Goal: Task Accomplishment & Management: Manage account settings

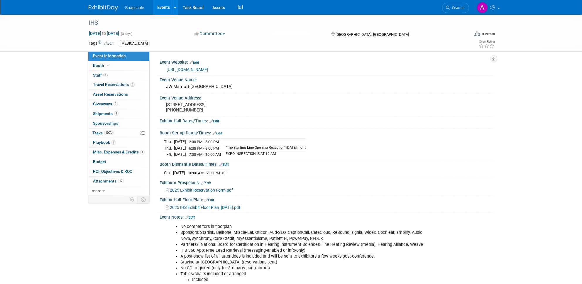
click at [157, 8] on link "Events" at bounding box center [163, 7] width 21 height 15
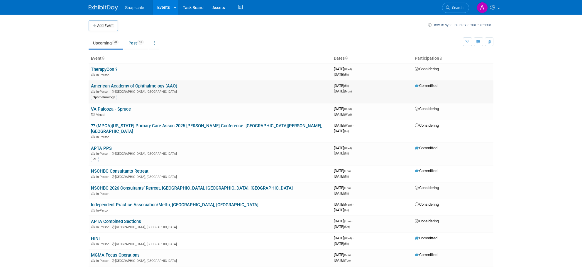
click at [131, 86] on link "American Academy of Ophthalmology (AAO)" at bounding box center [134, 86] width 86 height 5
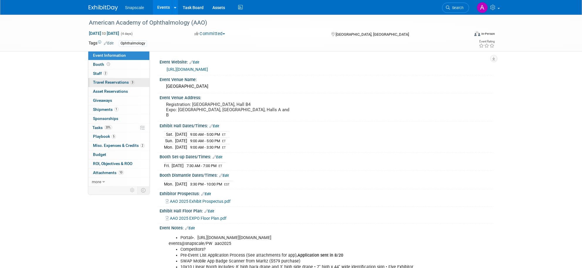
click at [124, 80] on span "Travel Reservations 3" at bounding box center [114, 82] width 42 height 5
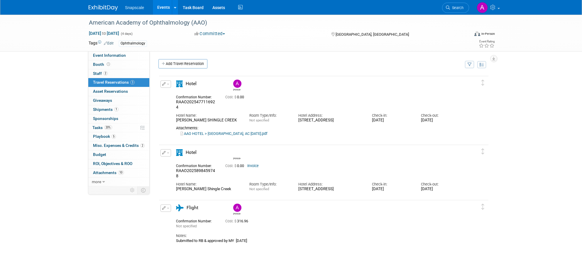
click at [294, 169] on div "Cost: $ 0.00 Invoice" at bounding box center [331, 165] width 220 height 7
click at [118, 71] on link "2 Staff 2" at bounding box center [118, 73] width 61 height 9
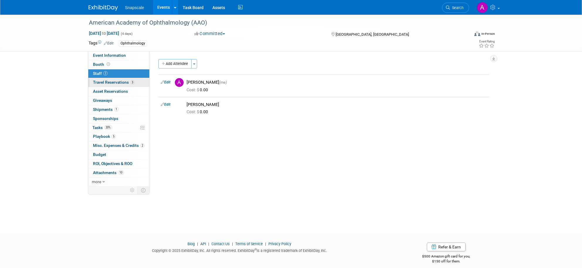
click at [115, 83] on span "Travel Reservations 3" at bounding box center [114, 82] width 42 height 5
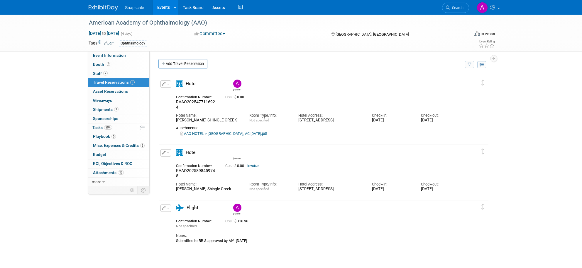
click at [165, 9] on link "Events" at bounding box center [163, 7] width 21 height 15
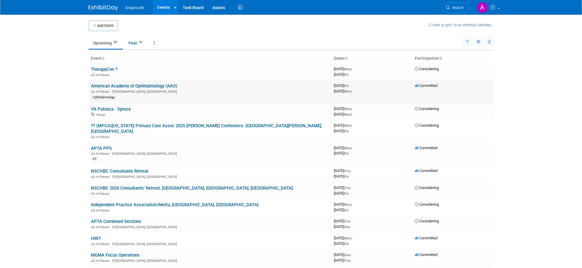
click at [162, 86] on link "American Academy of Ophthalmology (AAO)" at bounding box center [134, 86] width 86 height 5
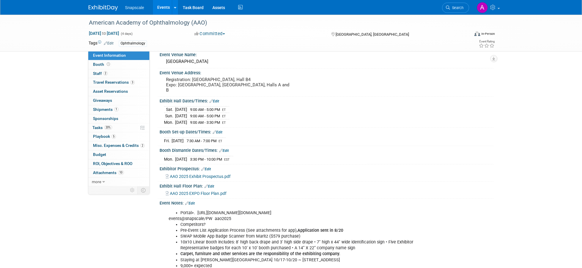
scroll to position [27, 0]
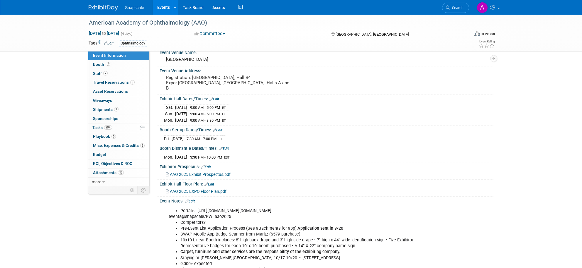
click at [167, 14] on link "Events" at bounding box center [163, 7] width 21 height 15
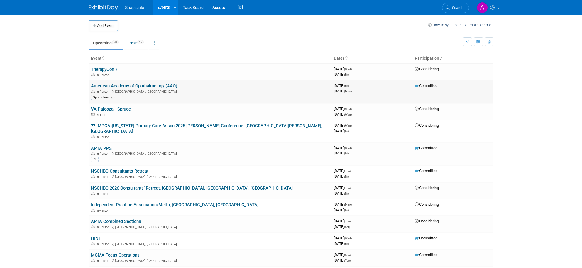
click at [159, 86] on link "American Academy of Ophthalmology (AAO)" at bounding box center [134, 86] width 86 height 5
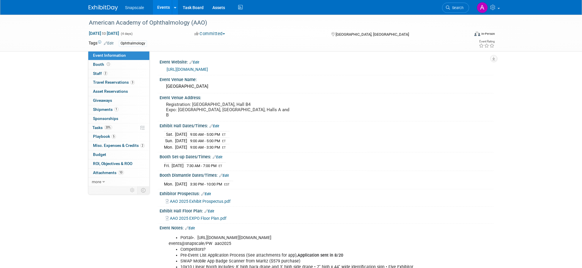
click at [163, 9] on link "Events" at bounding box center [163, 7] width 21 height 15
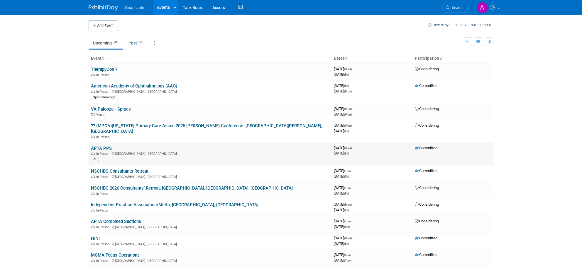
click at [106, 146] on link "APTA PPS" at bounding box center [101, 148] width 21 height 5
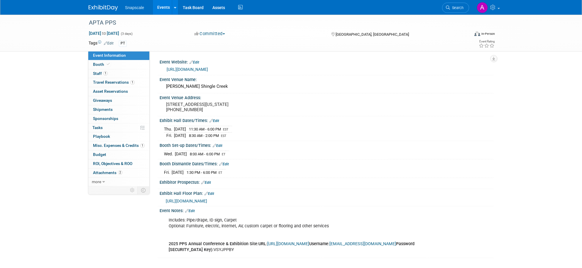
click at [159, 10] on link "Events" at bounding box center [163, 7] width 21 height 15
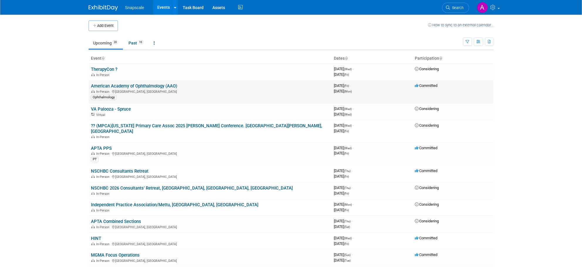
click at [133, 86] on link "American Academy of Ophthalmology (AAO)" at bounding box center [134, 86] width 86 height 5
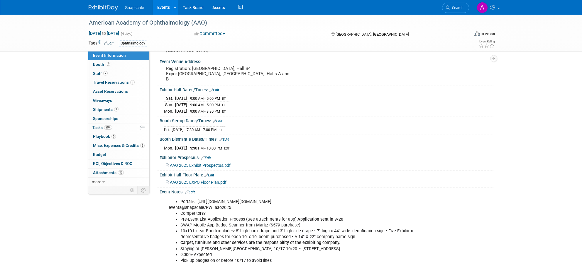
scroll to position [38, 0]
drag, startPoint x: 194, startPoint y: 244, endPoint x: 248, endPoint y: 243, distance: 54.2
click at [247, 243] on b "Carpet, furniture and other services are the responsibility of the exhibiting c…" at bounding box center [260, 241] width 160 height 5
click at [248, 243] on b "Carpet, furniture and other services are the responsibility of the exhibiting c…" at bounding box center [260, 241] width 160 height 5
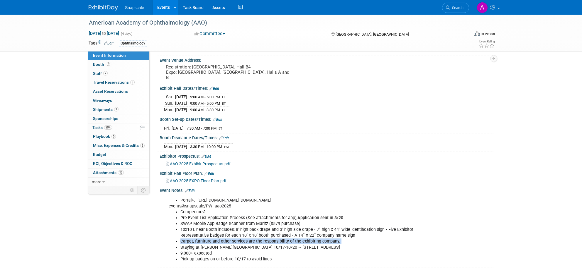
click at [248, 243] on b "Carpet, furniture and other services are the responsibility of the exhibiting c…" at bounding box center [260, 241] width 160 height 5
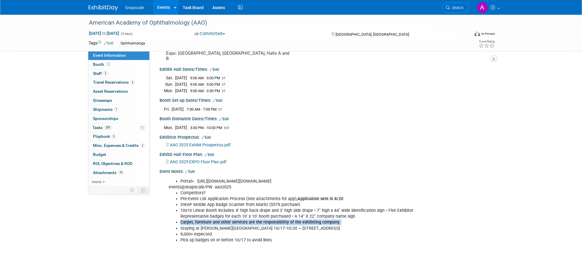
scroll to position [57, 0]
click at [228, 222] on b "Carpet, furniture and other services are the responsibility of the exhibiting c…" at bounding box center [260, 222] width 160 height 5
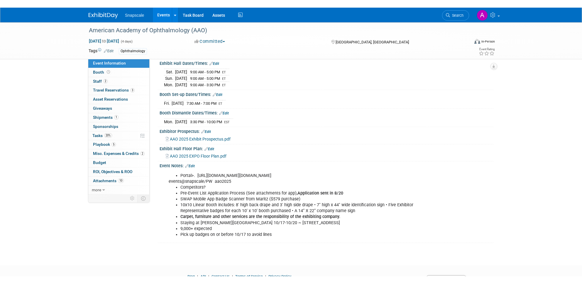
scroll to position [69, 0]
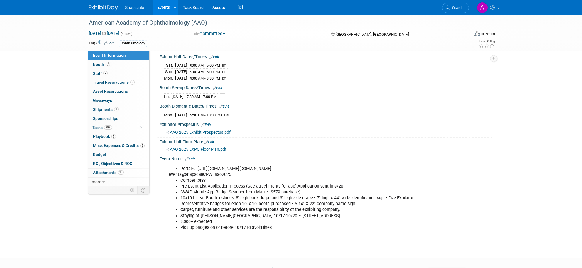
drag, startPoint x: 197, startPoint y: 163, endPoint x: 417, endPoint y: 171, distance: 220.6
click at [417, 171] on li "Portal>. https://aao.ungerboeck.com/prod/app85.cshtml?aat=355a5551706850427a656…" at bounding box center [302, 169] width 245 height 6
drag, startPoint x: 306, startPoint y: 187, endPoint x: 343, endPoint y: 187, distance: 36.9
click at [343, 187] on li "Pre-Event List Application Process (See attachments for app), Application sent …" at bounding box center [302, 187] width 245 height 6
click at [255, 210] on b "Carpet, furniture and other services are the responsibility of the exhibiting c…" at bounding box center [260, 210] width 160 height 5
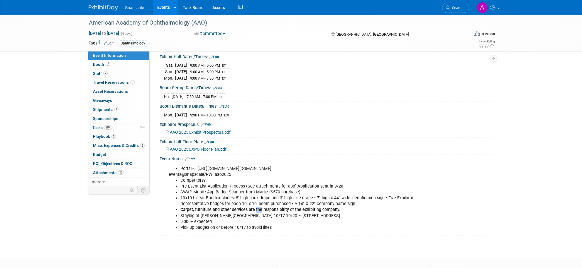
click at [255, 210] on b "Carpet, furniture and other services are the responsibility of the exhibiting c…" at bounding box center [260, 210] width 160 height 5
click at [256, 210] on b "Carpet, furniture and other services are the responsibility of the exhibiting c…" at bounding box center [260, 210] width 160 height 5
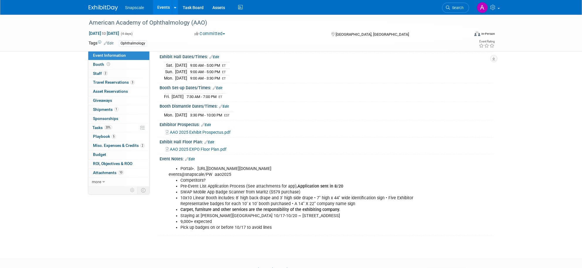
click at [209, 220] on li "9,000+ expected" at bounding box center [302, 222] width 245 height 6
drag, startPoint x: 181, startPoint y: 210, endPoint x: 342, endPoint y: 207, distance: 161.5
click at [342, 207] on li "Carpet, furniture and other services are the responsibility of the exhibiting c…" at bounding box center [302, 210] width 245 height 6
drag, startPoint x: 196, startPoint y: 161, endPoint x: 429, endPoint y: 168, distance: 233.4
click at [429, 168] on div "Portal>. https://aao.ungerboeck.com/prod/app85.cshtml?aat=355a5551706850427a656…" at bounding box center [298, 198] width 268 height 71
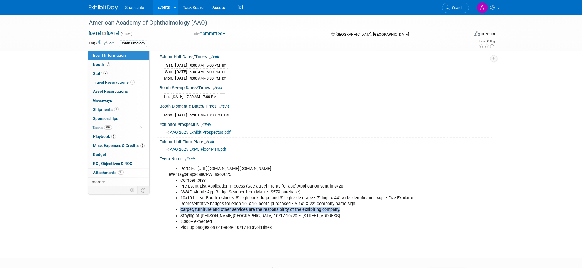
copy li "https://aao.ungerboeck.com/prod/app85.cshtml?aat=355a5551706850427a656350654e42…"
click at [218, 175] on div "Portal>. https://aao.ungerboeck.com/prod/app85.cshtml?aat=355a5551706850427a656…" at bounding box center [296, 198] width 264 height 71
copy div "aao2025"
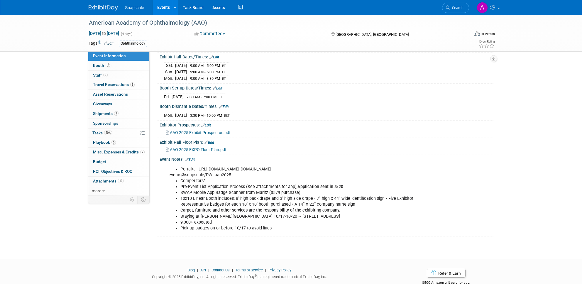
click at [206, 181] on li "Competitors?" at bounding box center [302, 181] width 245 height 6
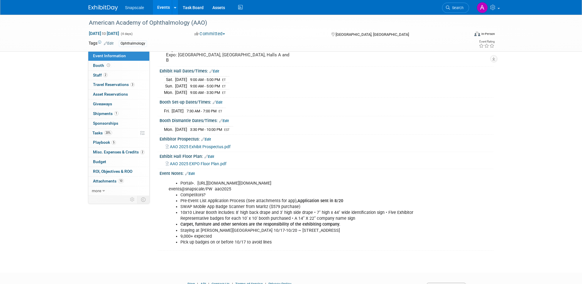
scroll to position [55, 0]
click at [124, 87] on link "3 Travel Reservations 3" at bounding box center [118, 84] width 61 height 9
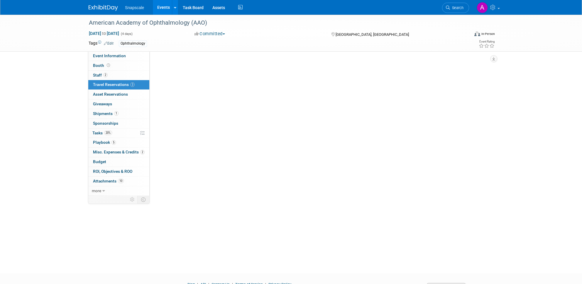
scroll to position [0, 0]
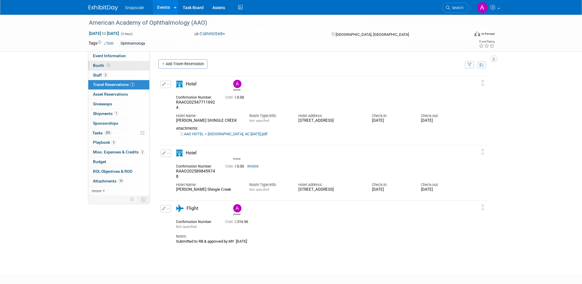
click at [127, 65] on link "Booth" at bounding box center [118, 65] width 61 height 9
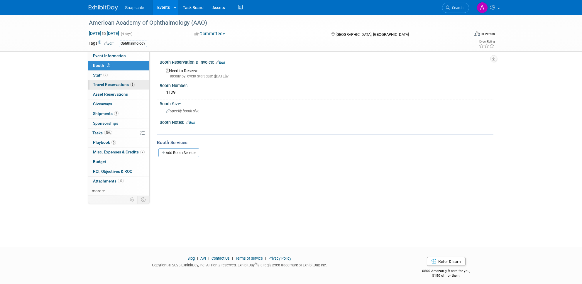
click at [129, 82] on link "3 Travel Reservations 3" at bounding box center [118, 84] width 61 height 9
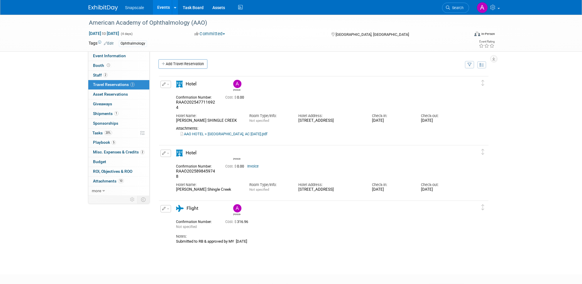
click at [165, 5] on link "Events" at bounding box center [163, 7] width 21 height 15
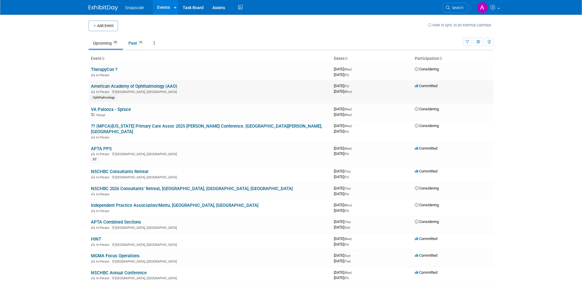
click at [151, 84] on link "American Academy of Ophthalmology (AAO)" at bounding box center [134, 86] width 86 height 5
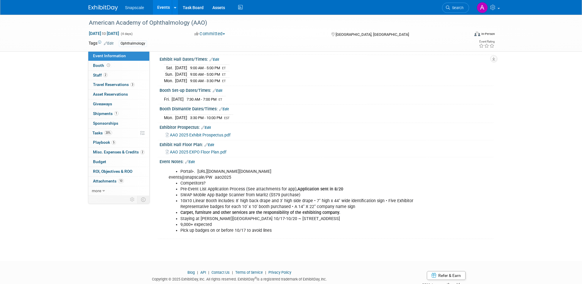
scroll to position [67, 0]
drag, startPoint x: 179, startPoint y: 189, endPoint x: 344, endPoint y: 188, distance: 165.0
click at [344, 188] on ul "Competitors? Pre-Event List Application Process (See attachments for app), Appl…" at bounding box center [297, 206] width 256 height 53
drag, startPoint x: 182, startPoint y: 193, endPoint x: 309, endPoint y: 193, distance: 126.9
click at [309, 193] on li "SWAP Mobile App Badge Scanner from Maritz ($579 purchase)" at bounding box center [302, 195] width 245 height 6
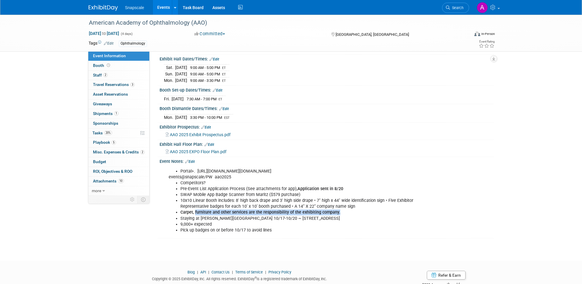
drag, startPoint x: 195, startPoint y: 211, endPoint x: 358, endPoint y: 212, distance: 163.0
click at [358, 212] on li "Carpet, furniture and other services are the responsibility of the exhibiting c…" at bounding box center [302, 212] width 245 height 6
click at [216, 225] on li "9,000+ expected" at bounding box center [302, 224] width 245 height 6
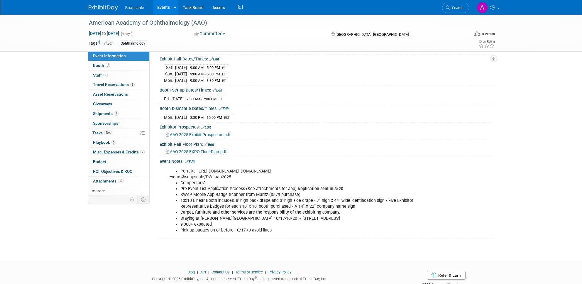
click at [184, 212] on b "Carpet, furniture and other services are the responsibility of the exhibiting c…" at bounding box center [260, 212] width 160 height 5
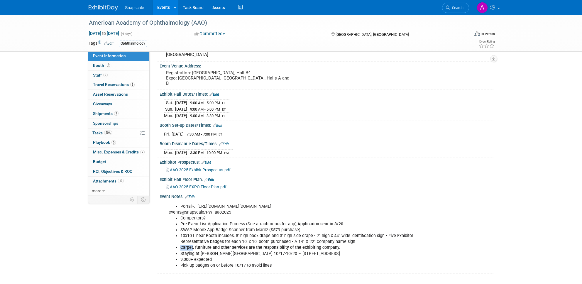
scroll to position [29, 0]
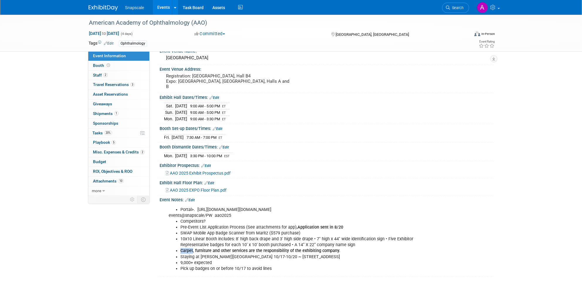
click at [167, 3] on link "Events" at bounding box center [163, 7] width 21 height 15
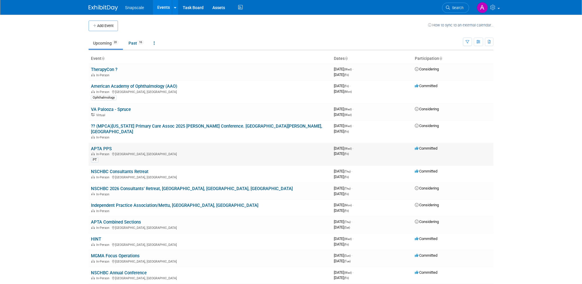
click at [106, 146] on link "APTA PPS" at bounding box center [101, 148] width 21 height 5
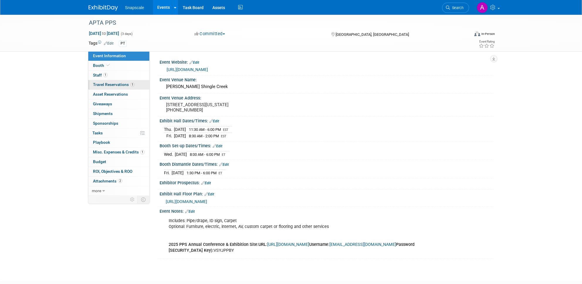
click at [136, 83] on link "1 Travel Reservations 1" at bounding box center [118, 84] width 61 height 9
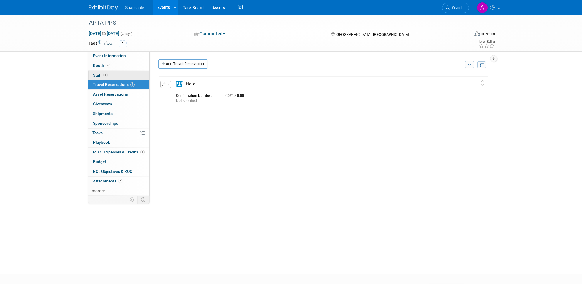
click at [128, 74] on link "1 Staff 1" at bounding box center [118, 75] width 61 height 9
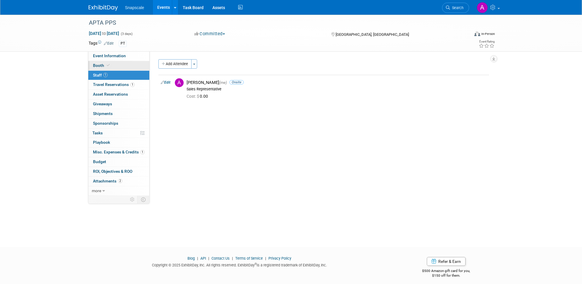
click at [125, 67] on link "Booth" at bounding box center [118, 65] width 61 height 9
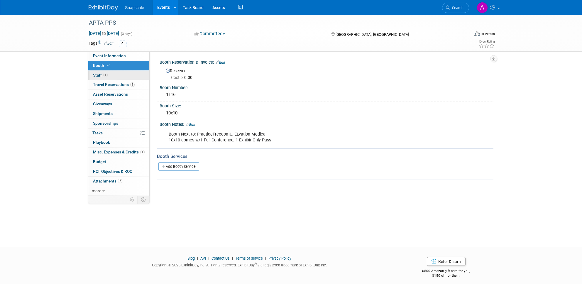
click at [127, 76] on link "1 Staff 1" at bounding box center [118, 75] width 61 height 9
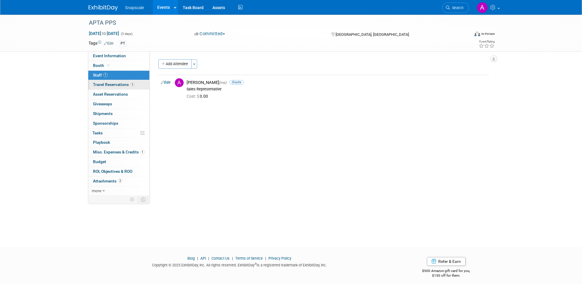
click at [127, 81] on link "1 Travel Reservations 1" at bounding box center [118, 84] width 61 height 9
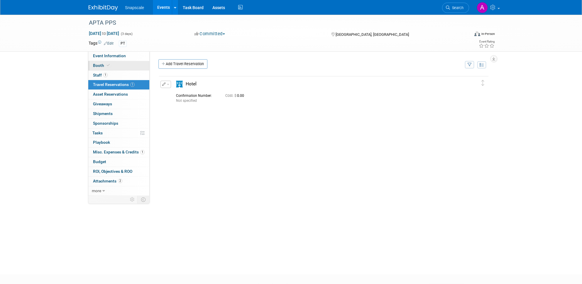
click at [120, 65] on link "Booth" at bounding box center [118, 65] width 61 height 9
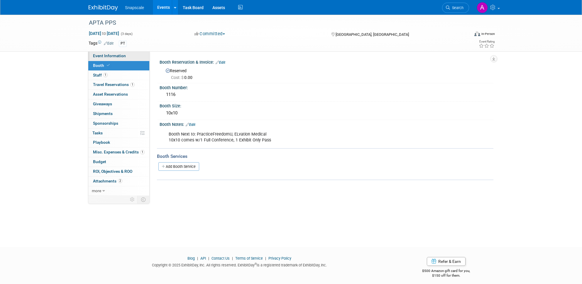
click at [120, 55] on span "Event Information" at bounding box center [109, 55] width 33 height 5
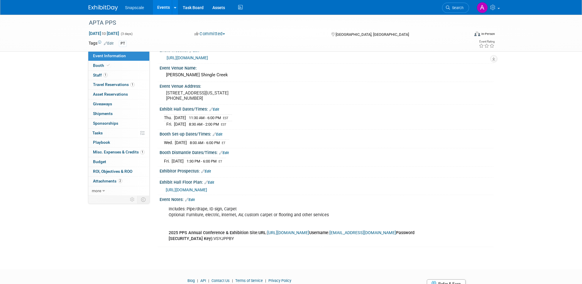
scroll to position [13, 0]
click at [207, 188] on span "https://www.conferenceharvester.com/floorplan/v2/index.asp?EventKey=XOOINGCY" at bounding box center [186, 188] width 41 height 5
click at [133, 192] on link "more" at bounding box center [118, 190] width 61 height 9
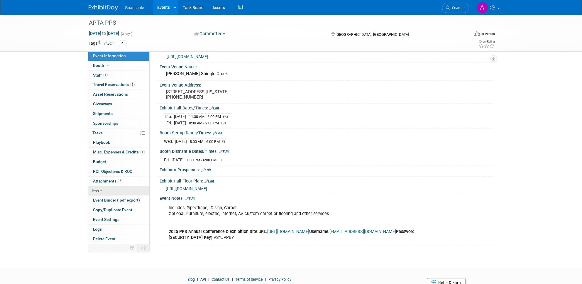
click at [133, 192] on link "less" at bounding box center [118, 190] width 61 height 9
click at [284, 160] on div "Fri. Nov 14, 2025 1:30 PM - 6:00 PM ET" at bounding box center [326, 159] width 325 height 8
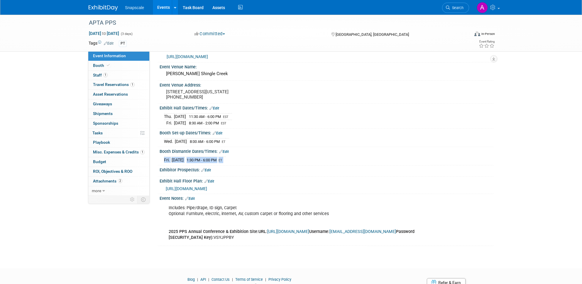
click at [284, 160] on div "Fri. Nov 14, 2025 1:30 PM - 6:00 PM ET" at bounding box center [326, 159] width 325 height 8
click at [207, 149] on div "Booth Dismantle Dates/Times: Edit" at bounding box center [326, 151] width 334 height 8
click at [280, 151] on div "Booth Dismantle Dates/Times: Edit" at bounding box center [326, 151] width 334 height 8
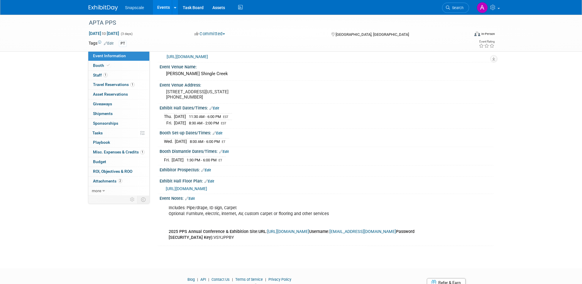
click at [242, 208] on div "Includes: Pipe/drape, ID sign, Carpet Optional: Furniture, electric, internet, …" at bounding box center [296, 222] width 264 height 41
click at [348, 211] on div "Includes: Pipe/drape, ID sign, Carpet Optional: Furniture, electric, internet, …" at bounding box center [296, 222] width 264 height 41
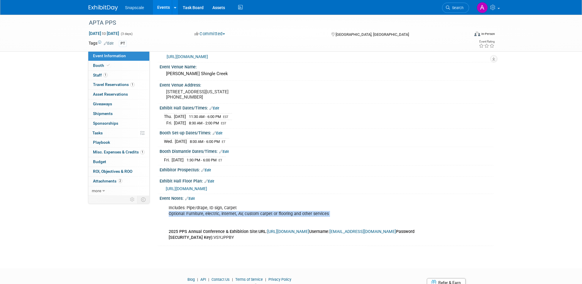
click at [348, 211] on div "Includes: Pipe/drape, ID sign, Carpet Optional: Furniture, electric, internet, …" at bounding box center [296, 222] width 264 height 41
click at [159, 8] on link "Events" at bounding box center [163, 7] width 21 height 15
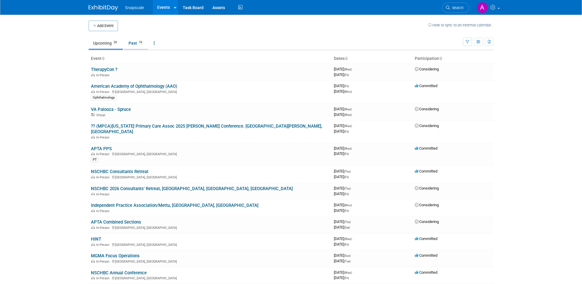
click at [129, 42] on link "Past 16" at bounding box center [136, 43] width 24 height 11
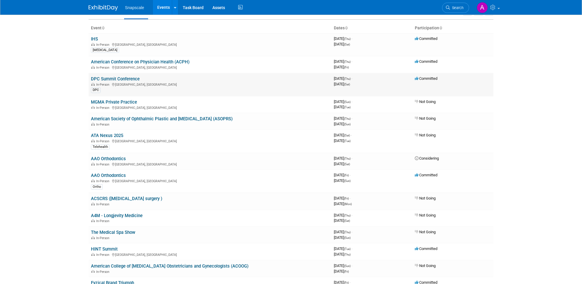
scroll to position [35, 0]
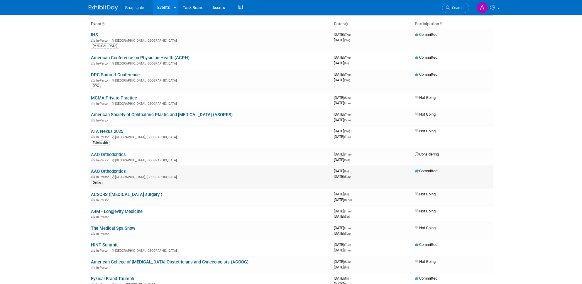
click at [116, 172] on link "AAO Orthodontics" at bounding box center [108, 171] width 35 height 5
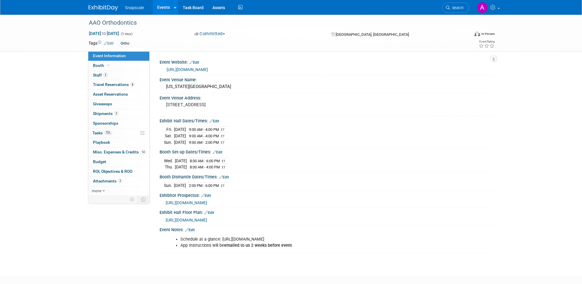
click at [166, 6] on link "Events" at bounding box center [163, 7] width 21 height 15
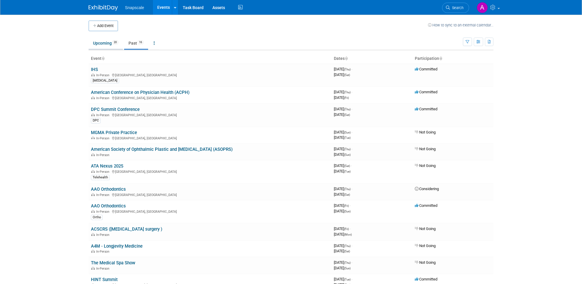
click at [110, 39] on link "Upcoming 20" at bounding box center [106, 43] width 34 height 11
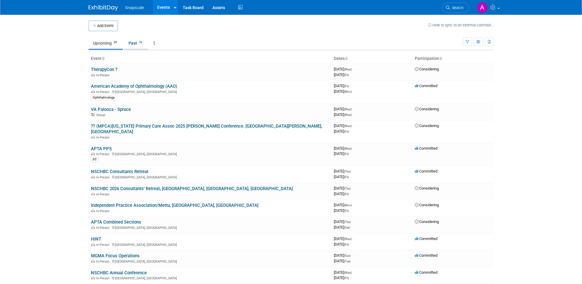
click at [131, 42] on link "Past 16" at bounding box center [136, 43] width 24 height 11
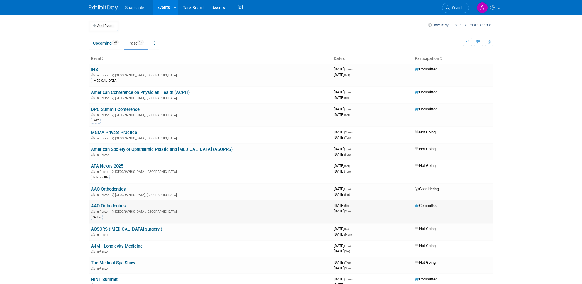
click at [123, 205] on link "AAO Orthodontics" at bounding box center [108, 205] width 35 height 5
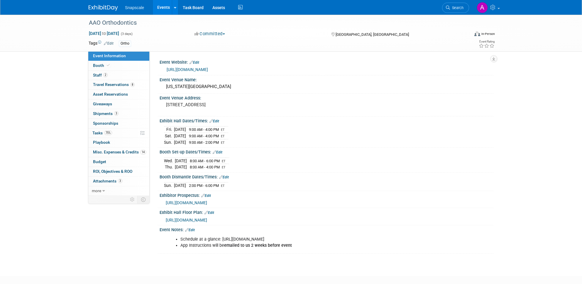
click at [157, 8] on link "Events" at bounding box center [163, 7] width 21 height 15
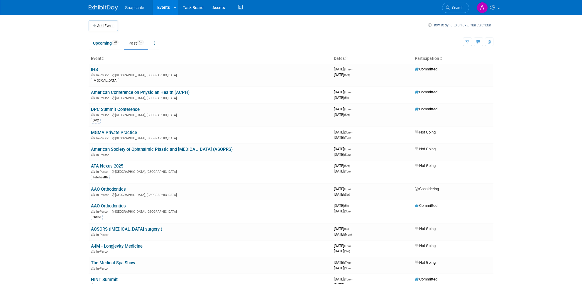
click at [107, 50] on ul "Upcoming 20 Past 16 All Events 36 Past and Upcoming Grouped Annually Events gro…" at bounding box center [276, 43] width 374 height 13
click at [107, 47] on link "Upcoming 20" at bounding box center [106, 43] width 34 height 11
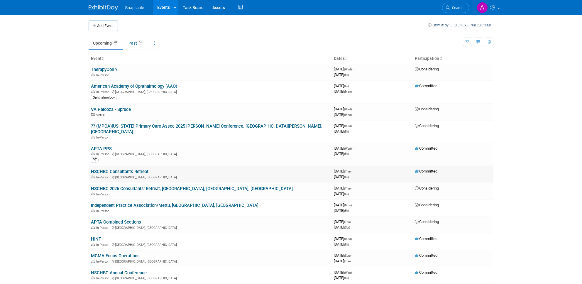
drag, startPoint x: 156, startPoint y: 166, endPoint x: 90, endPoint y: 166, distance: 66.2
click at [90, 166] on td "NSCHBC Consultants Retreat In-Person [GEOGRAPHIC_DATA], [GEOGRAPHIC_DATA]" at bounding box center [210, 174] width 243 height 17
click at [175, 166] on td "NSCHBC Consultants Retreat In-Person [GEOGRAPHIC_DATA], [GEOGRAPHIC_DATA]" at bounding box center [210, 174] width 243 height 17
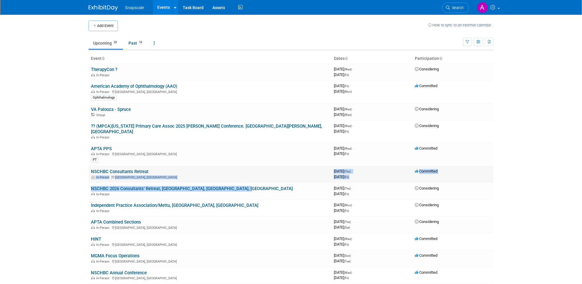
drag, startPoint x: 261, startPoint y: 181, endPoint x: 151, endPoint y: 163, distance: 111.1
click at [151, 163] on tbody "TherapyCon ? In-Person 3967660800 September 24, 2025 (Wed) - September 26, 2025…" at bounding box center [291, 244] width 404 height 360
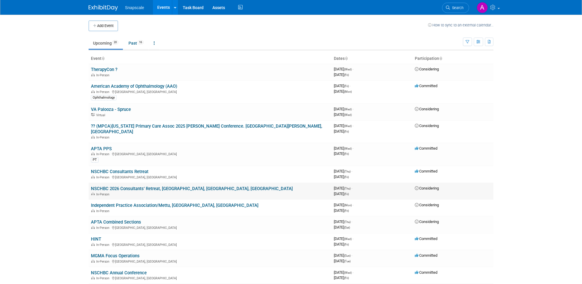
click at [312, 183] on td "NSCHBC 2026 Consultants’ Retreat, Sunseeker Resort, Charlotte Harbor, FL In-Per…" at bounding box center [210, 191] width 243 height 17
click at [430, 169] on span "Committed" at bounding box center [425, 171] width 23 height 4
click at [135, 169] on link "NSCHBC Consultants Retreat" at bounding box center [119, 171] width 57 height 5
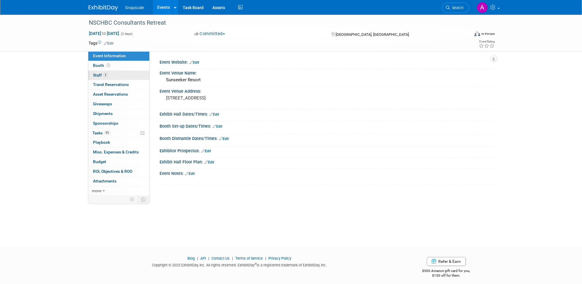
click at [109, 73] on link "2 Staff 2" at bounding box center [118, 75] width 61 height 9
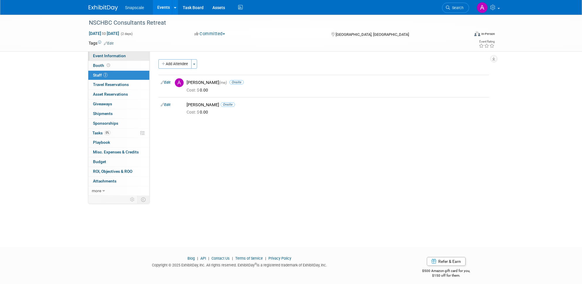
click at [110, 59] on link "Event Information" at bounding box center [118, 55] width 61 height 9
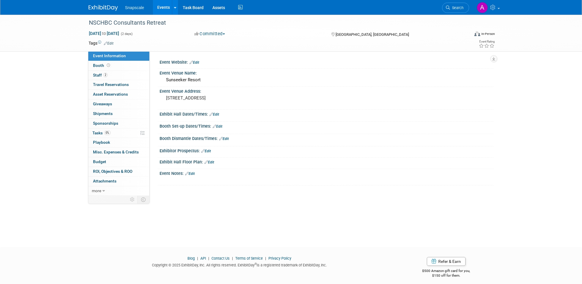
click at [311, 160] on div "Exhibit Hall Floor Plan: Edit" at bounding box center [326, 161] width 334 height 8
click at [104, 175] on link "0 ROI, Objectives & ROO 0" at bounding box center [118, 171] width 61 height 9
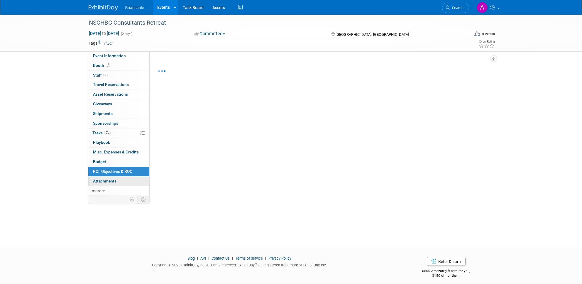
click at [103, 178] on span "Attachments 0" at bounding box center [104, 180] width 23 height 5
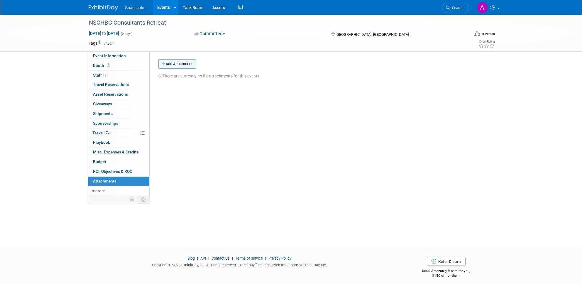
click at [183, 62] on button "Add Attachment" at bounding box center [177, 63] width 38 height 9
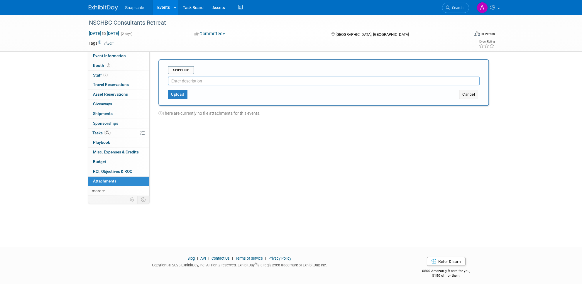
click at [179, 101] on div "Select file This is an invoice Upload Cancel" at bounding box center [323, 82] width 330 height 47
click at [179, 98] on button "Upload" at bounding box center [178, 94] width 20 height 9
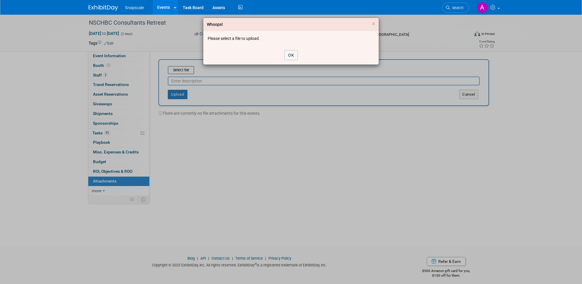
click at [297, 49] on div "OK" at bounding box center [290, 55] width 175 height 19
click at [290, 55] on button "OK" at bounding box center [290, 55] width 13 height 10
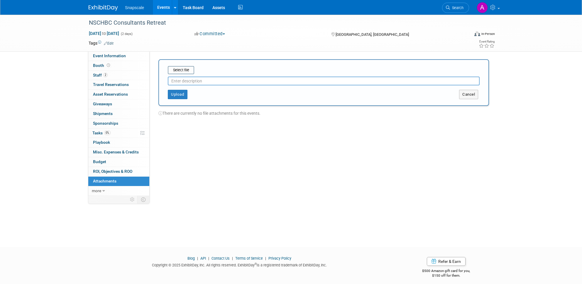
click at [182, 78] on input "text" at bounding box center [324, 80] width 312 height 9
click at [184, 70] on input "file" at bounding box center [159, 70] width 70 height 7
click at [175, 92] on button "Upload" at bounding box center [178, 91] width 20 height 9
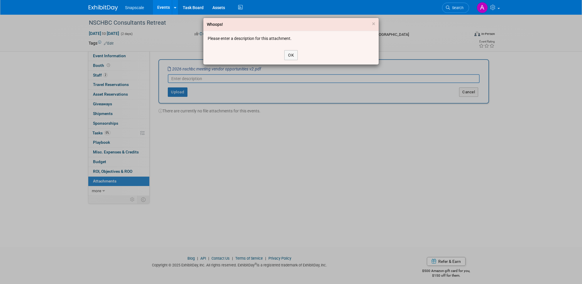
click at [287, 50] on div "OK" at bounding box center [290, 55] width 175 height 19
click at [291, 54] on button "OK" at bounding box center [290, 55] width 13 height 10
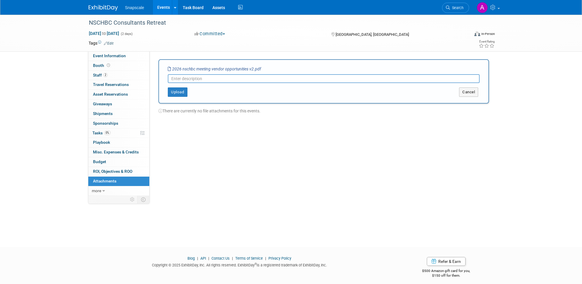
click at [233, 81] on input "text" at bounding box center [324, 78] width 312 height 9
type input "Info"
click at [182, 99] on div "Select file 2026 nschbc meeting vendor opportunities v2.pdf Info This is an inv…" at bounding box center [323, 81] width 330 height 44
click at [187, 88] on button "Upload" at bounding box center [178, 91] width 20 height 9
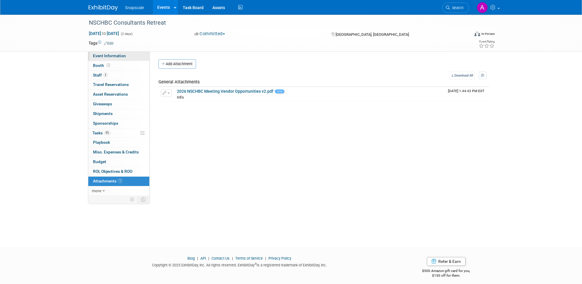
click at [116, 57] on span "Event Information" at bounding box center [109, 55] width 33 height 5
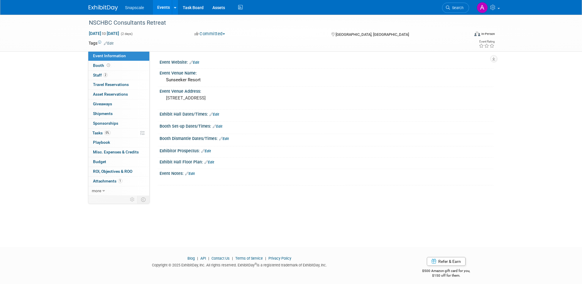
click at [163, 7] on link "Events" at bounding box center [163, 7] width 21 height 15
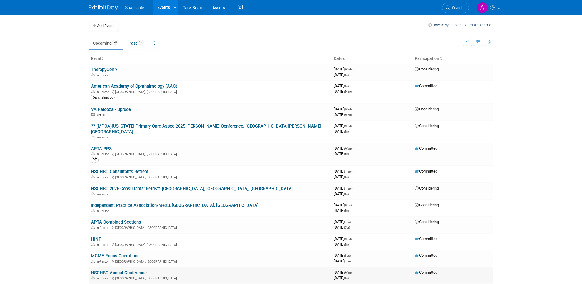
scroll to position [1, 0]
drag, startPoint x: 154, startPoint y: 143, endPoint x: 90, endPoint y: 142, distance: 63.9
click at [90, 142] on td "APTA PPS In-Person [GEOGRAPHIC_DATA], [GEOGRAPHIC_DATA] PT" at bounding box center [210, 153] width 243 height 23
click at [133, 142] on td "APTA PPS In-Person [GEOGRAPHIC_DATA], [GEOGRAPHIC_DATA] PT" at bounding box center [210, 153] width 243 height 23
